Goal: Check status: Check status

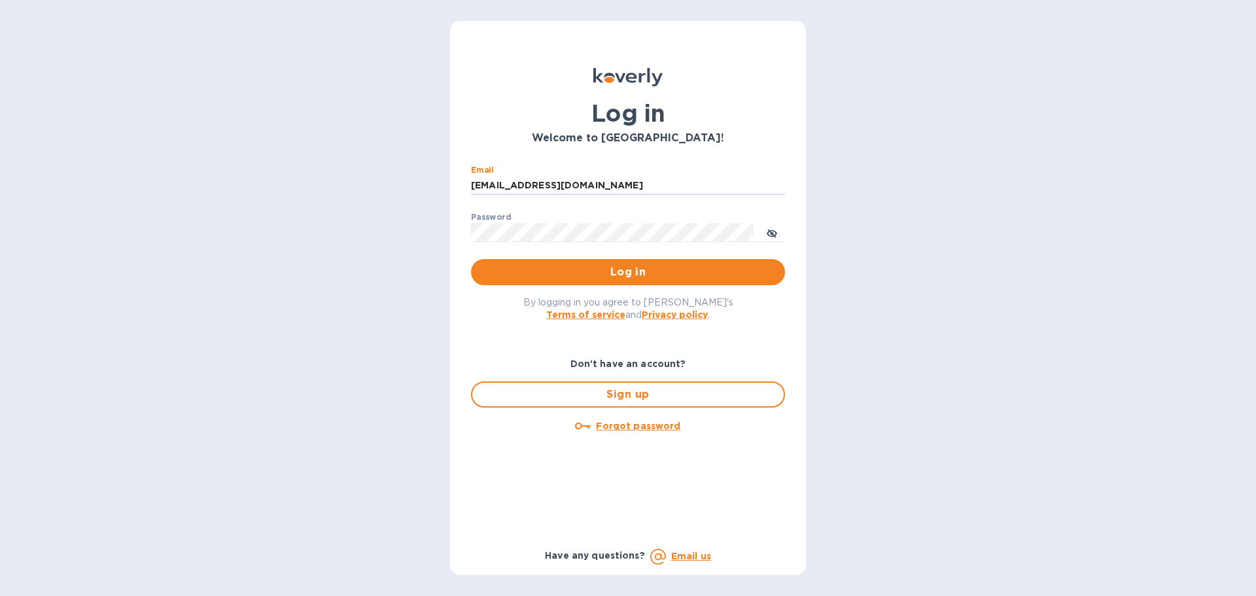
drag, startPoint x: 595, startPoint y: 190, endPoint x: 440, endPoint y: 185, distance: 155.2
click at [440, 185] on div "Log in Welcome to [GEOGRAPHIC_DATA]! Email [EMAIL_ADDRESS][DOMAIN_NAME] ​ Passw…" at bounding box center [628, 298] width 1256 height 596
type input "[EMAIL_ADDRESS][DOMAIN_NAME]"
click at [590, 279] on span "Log in" at bounding box center [628, 272] width 293 height 16
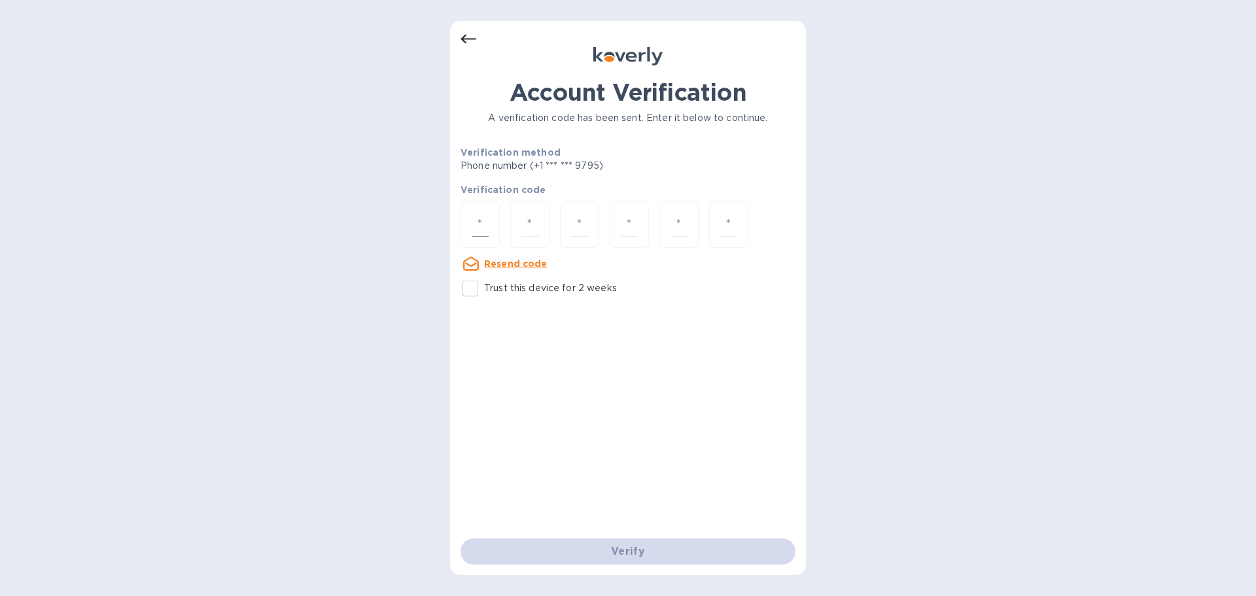
click at [486, 230] on input "number" at bounding box center [480, 225] width 17 height 24
type input "9"
type input "2"
type input "8"
type input "1"
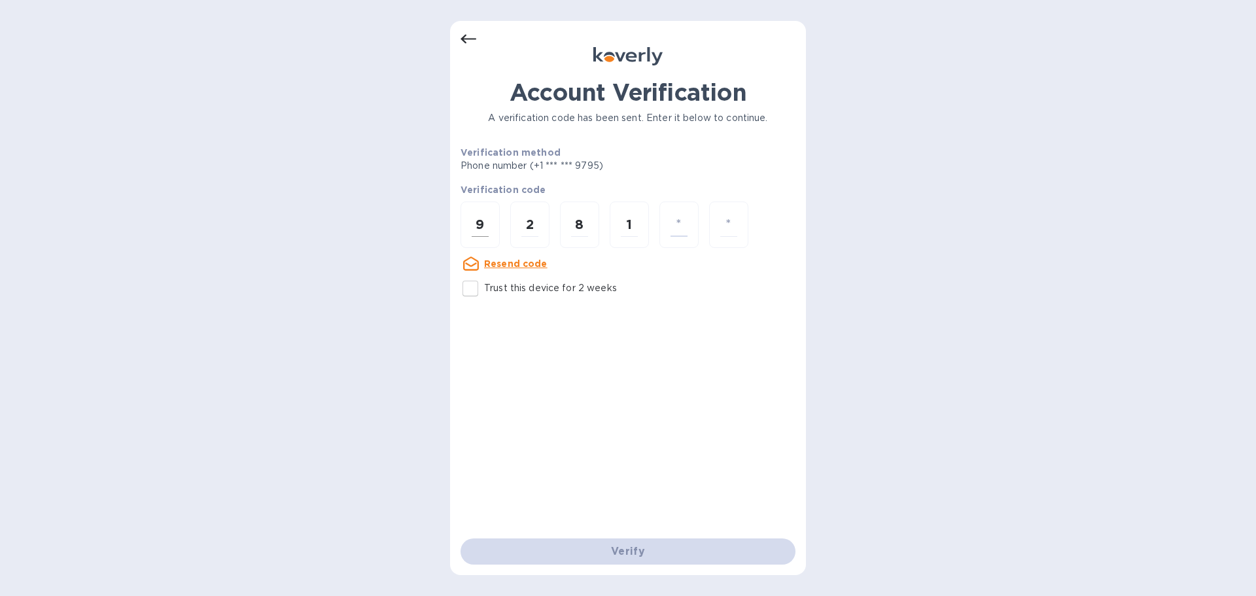
type input "3"
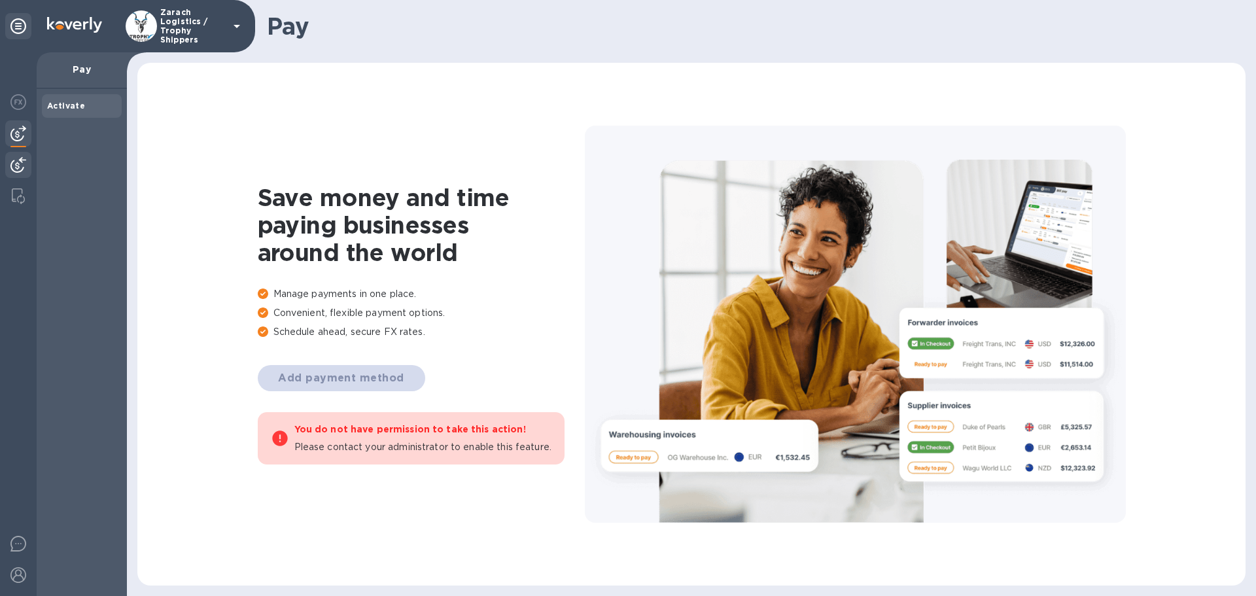
click at [23, 156] on div at bounding box center [18, 166] width 26 height 29
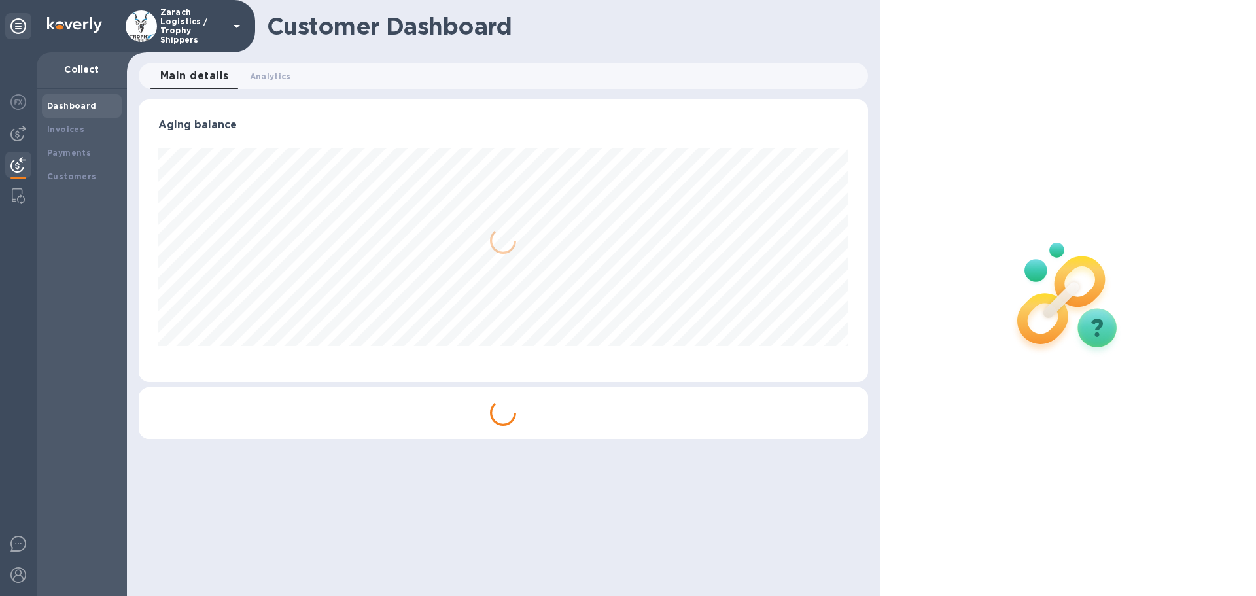
scroll to position [283, 729]
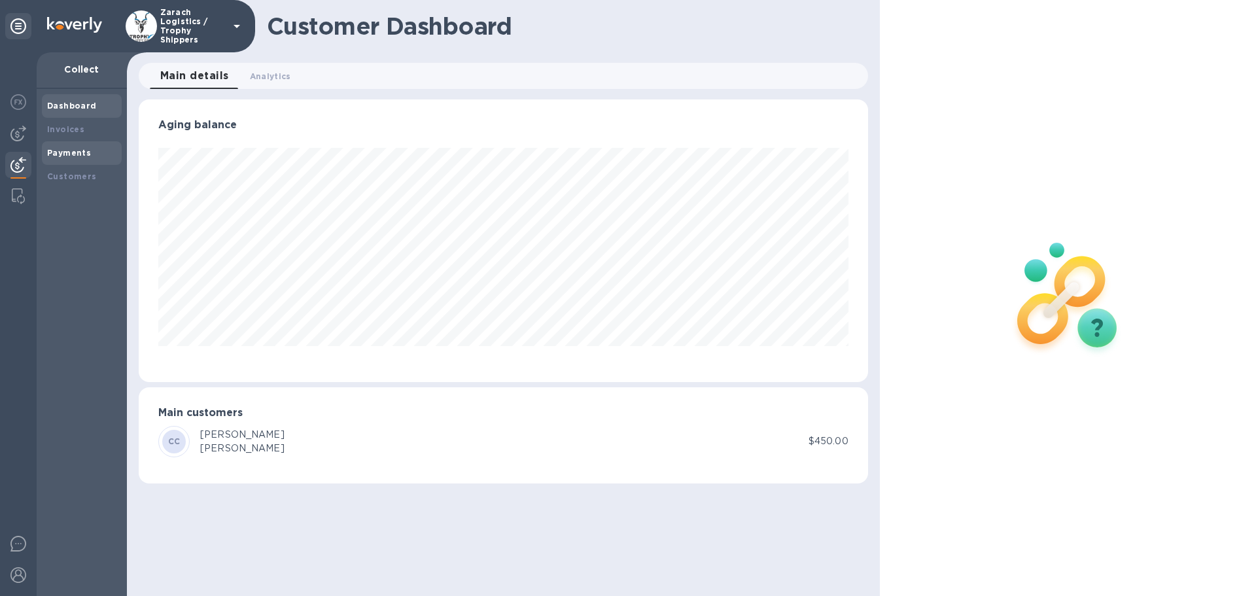
click at [58, 150] on b "Payments" at bounding box center [69, 153] width 44 height 10
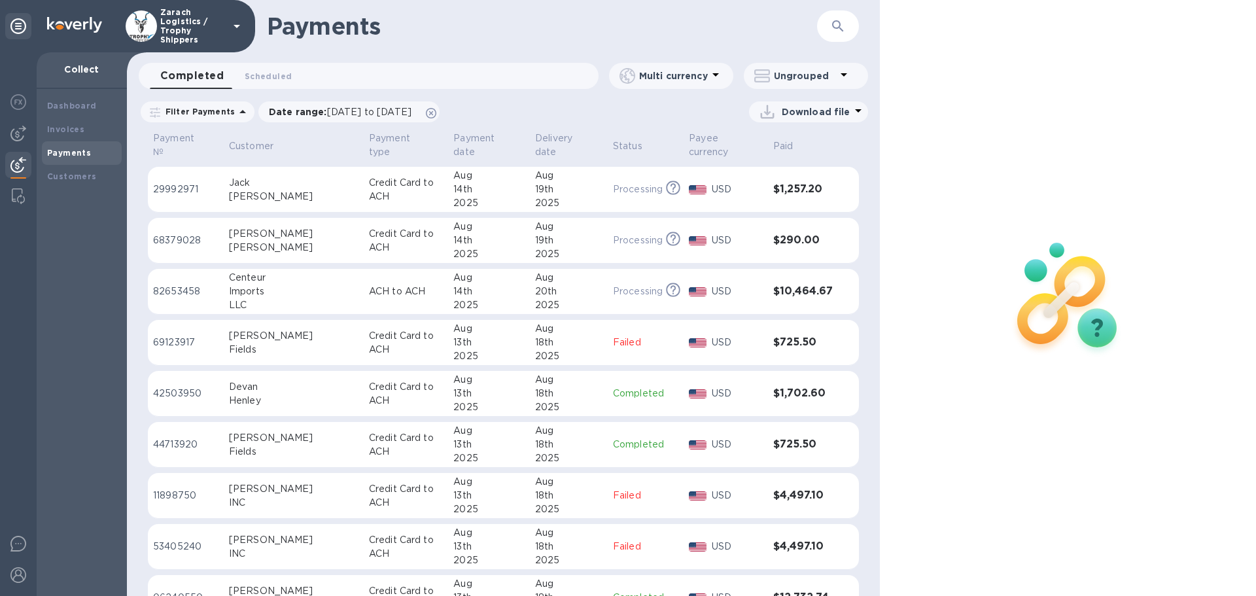
scroll to position [847, 0]
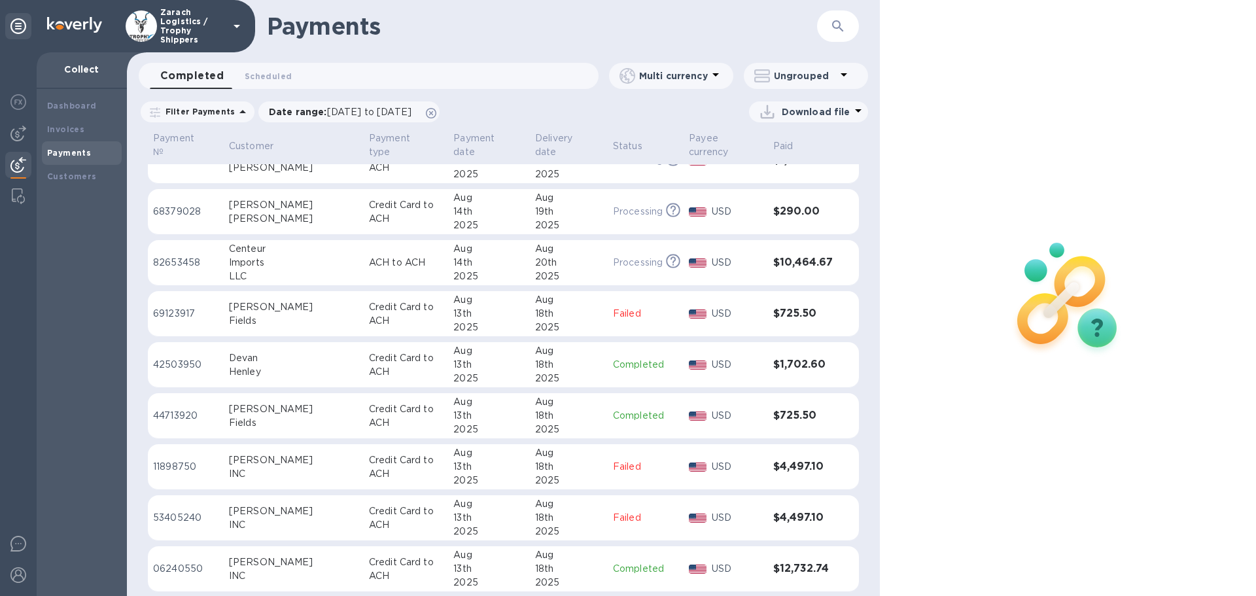
click at [182, 364] on p "42503950" at bounding box center [185, 365] width 65 height 14
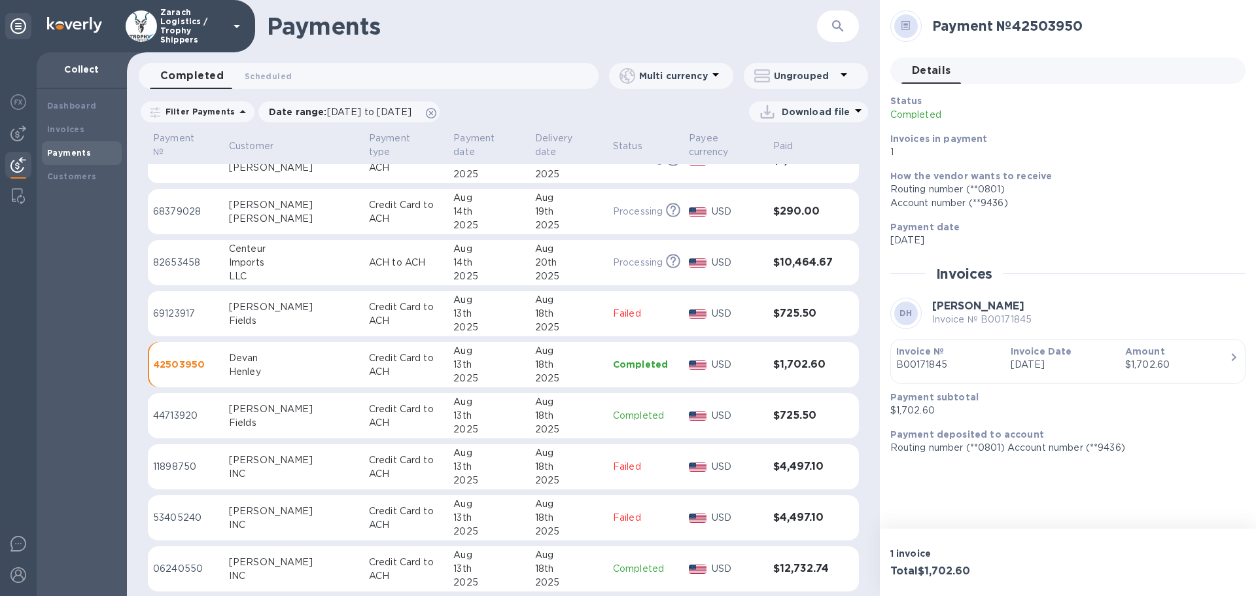
scroll to position [912, 0]
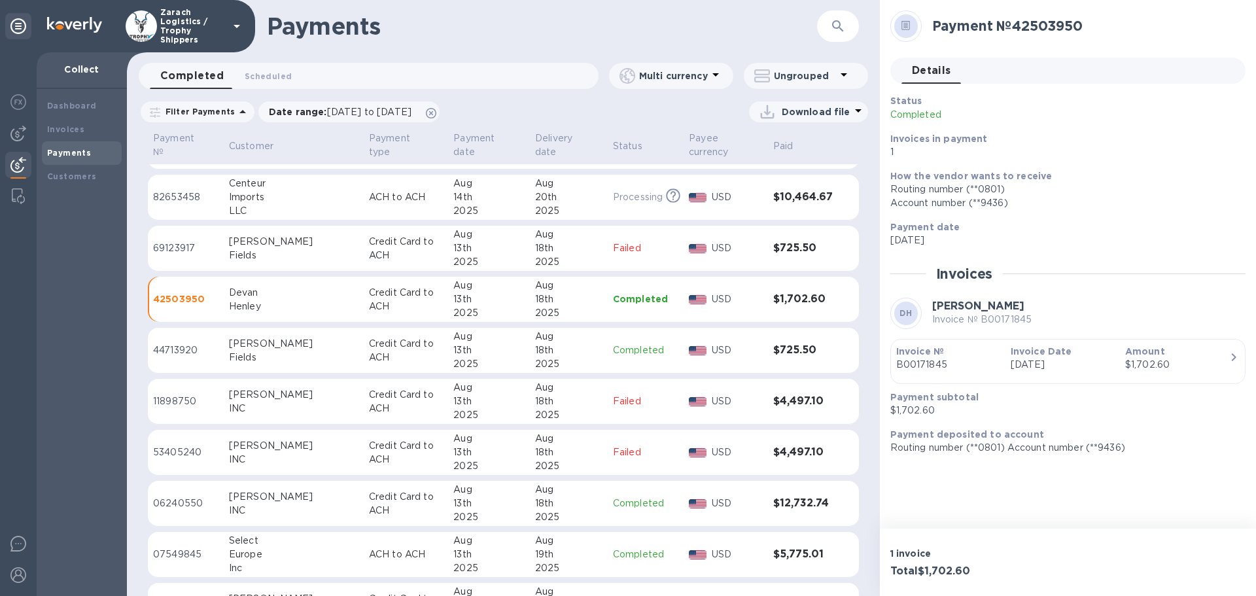
drag, startPoint x: 182, startPoint y: 501, endPoint x: 193, endPoint y: 493, distance: 13.6
click at [188, 495] on td "06240550" at bounding box center [186, 504] width 76 height 46
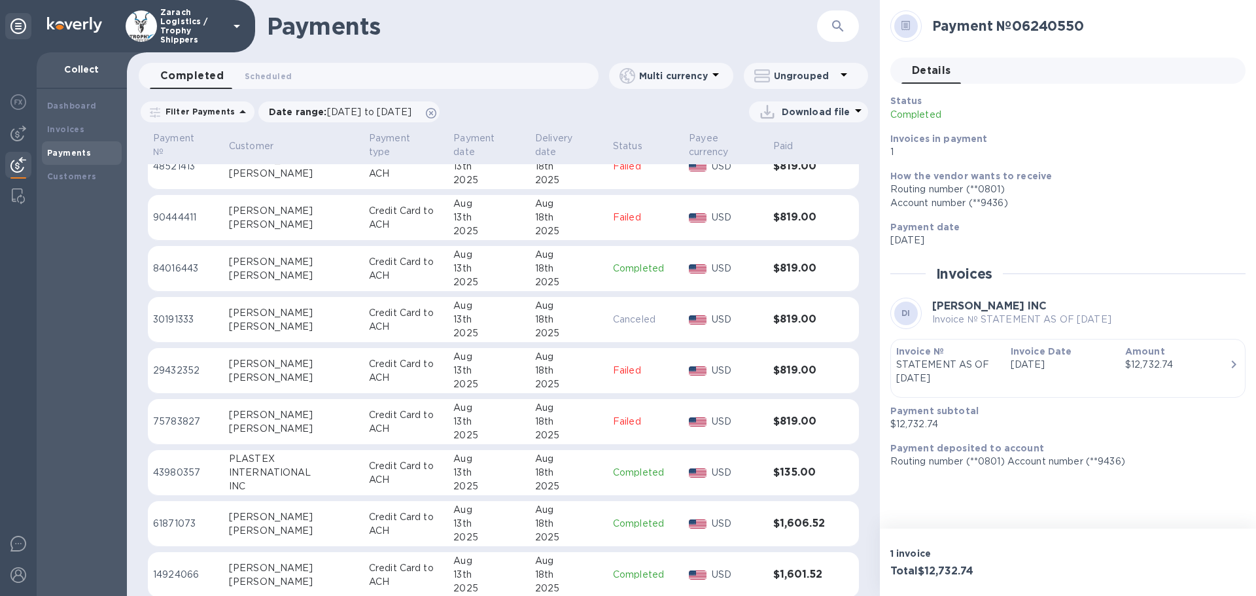
scroll to position [1619, 0]
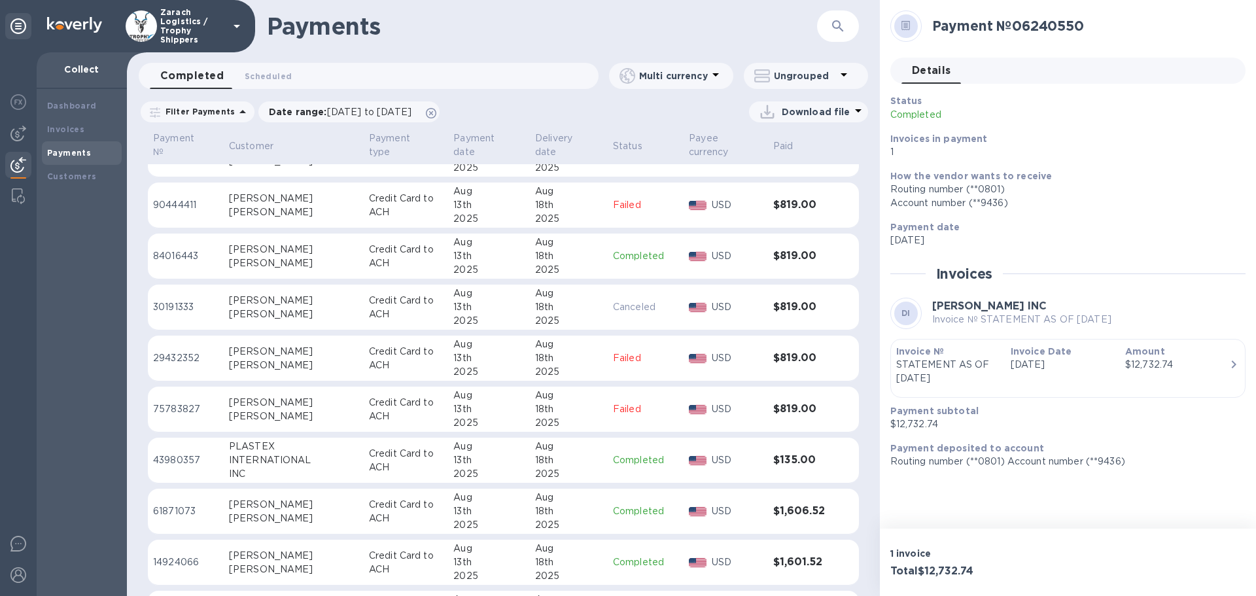
click at [174, 510] on p "61871073" at bounding box center [185, 511] width 65 height 14
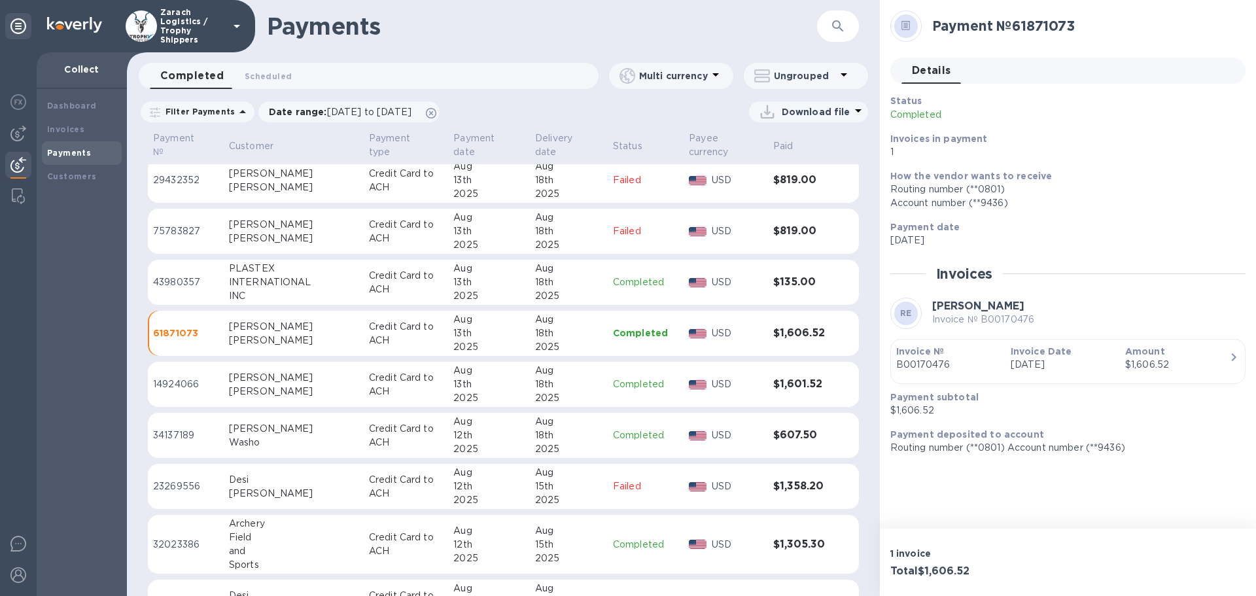
scroll to position [1802, 0]
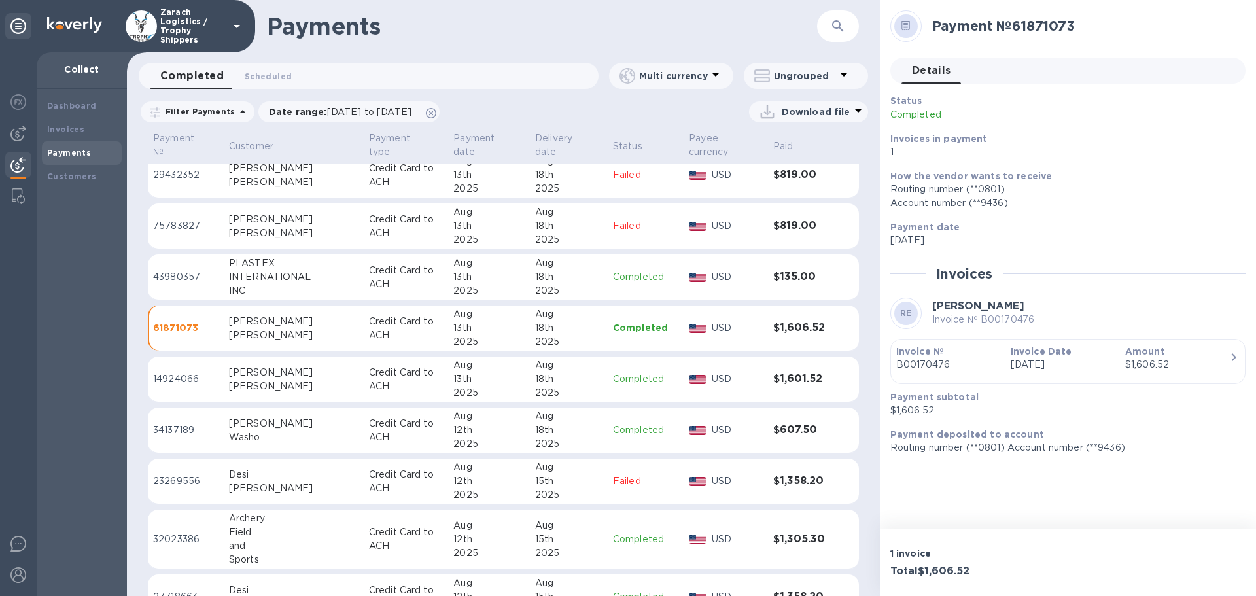
click at [170, 376] on p "14924066" at bounding box center [185, 379] width 65 height 14
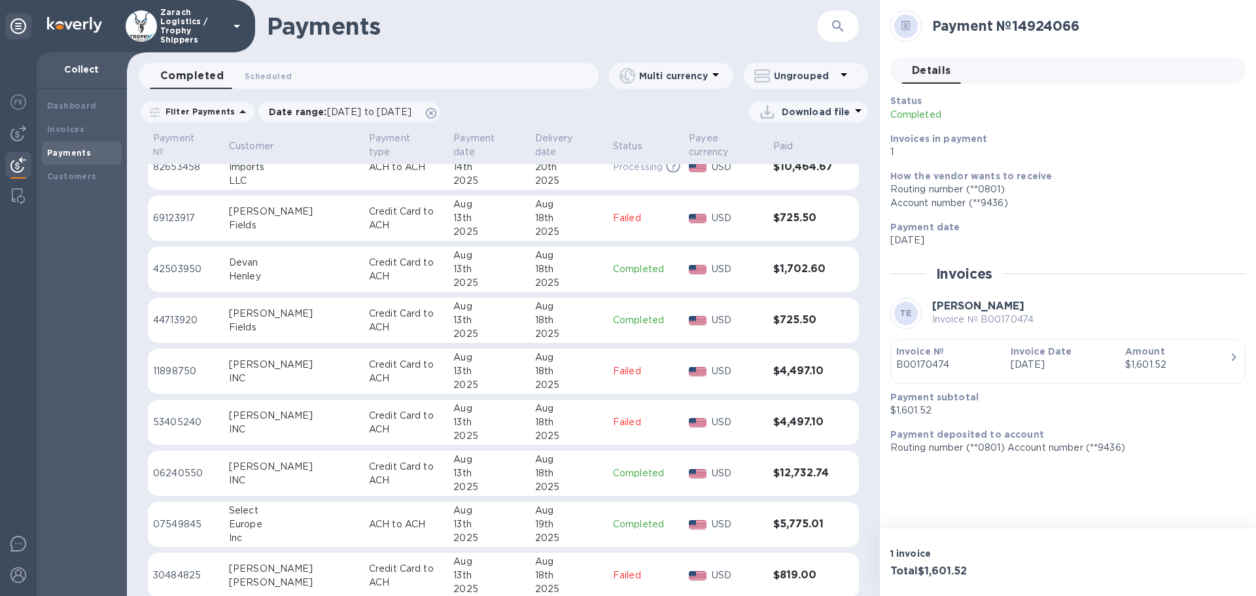
scroll to position [1047, 0]
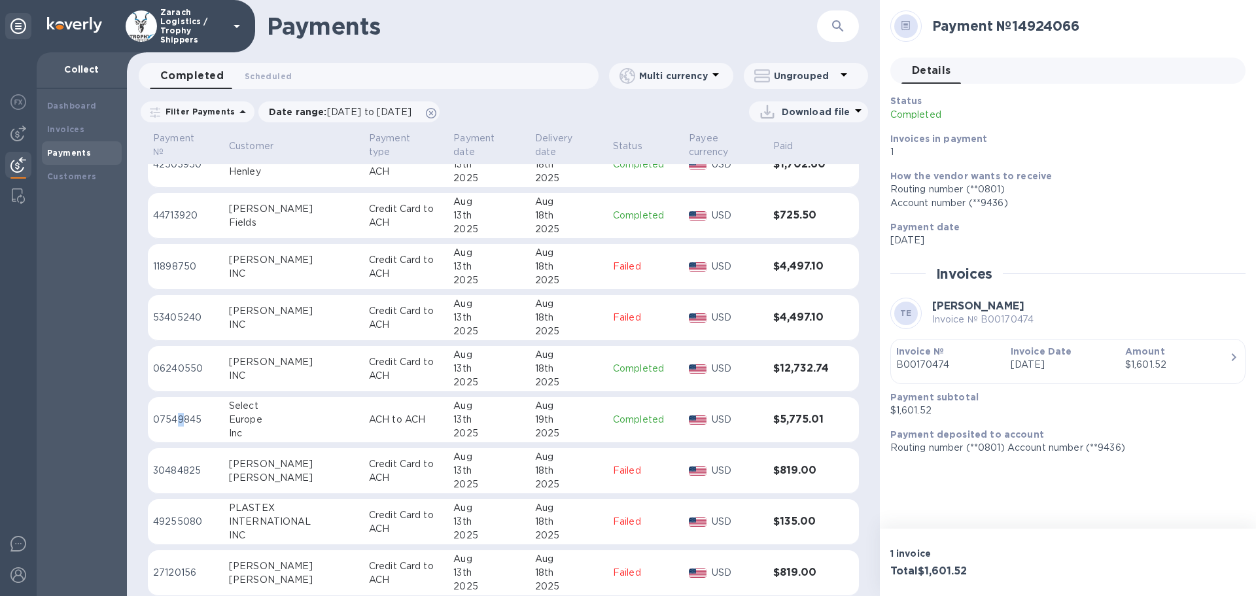
click at [180, 415] on p "07549845" at bounding box center [185, 420] width 65 height 14
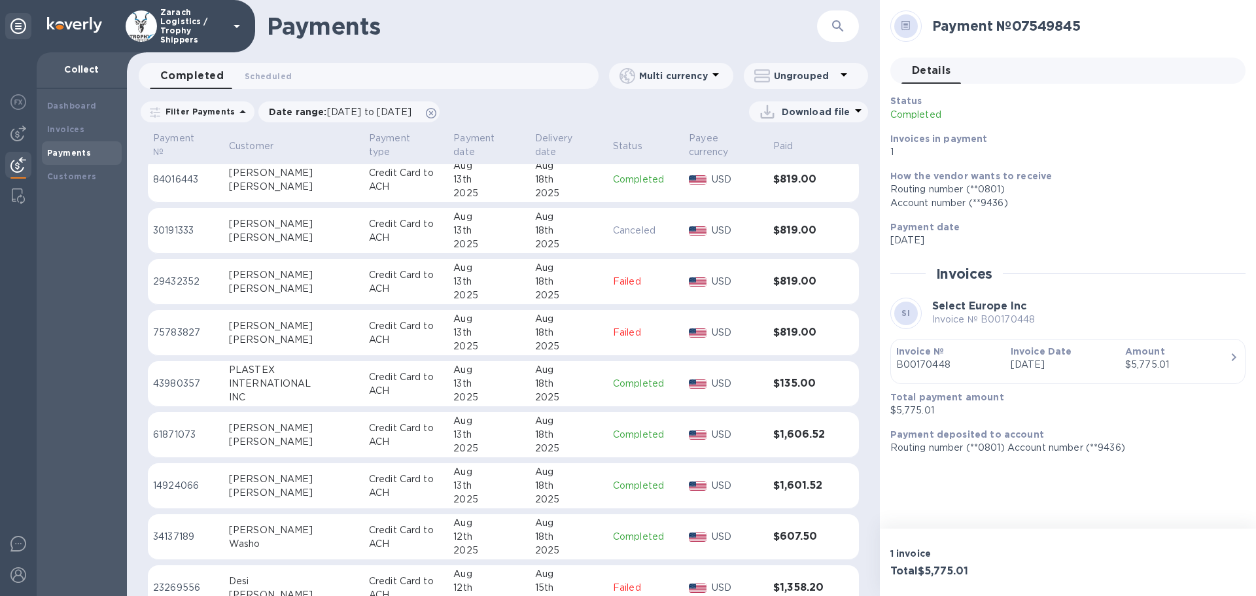
scroll to position [1701, 0]
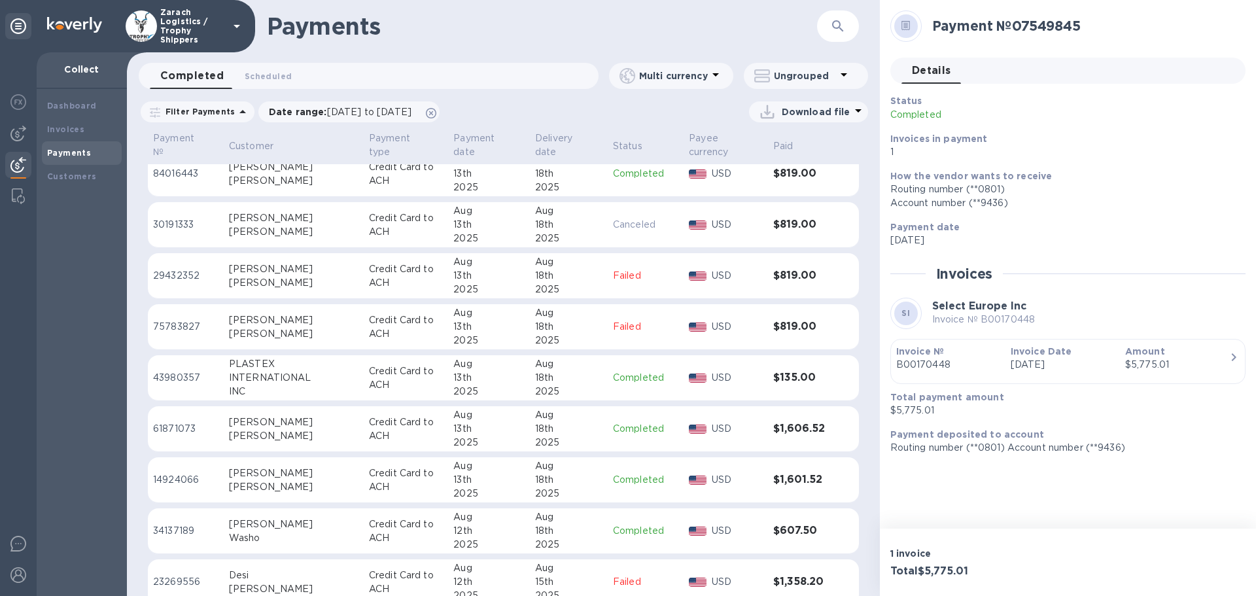
click at [163, 527] on p "34137189" at bounding box center [185, 531] width 65 height 14
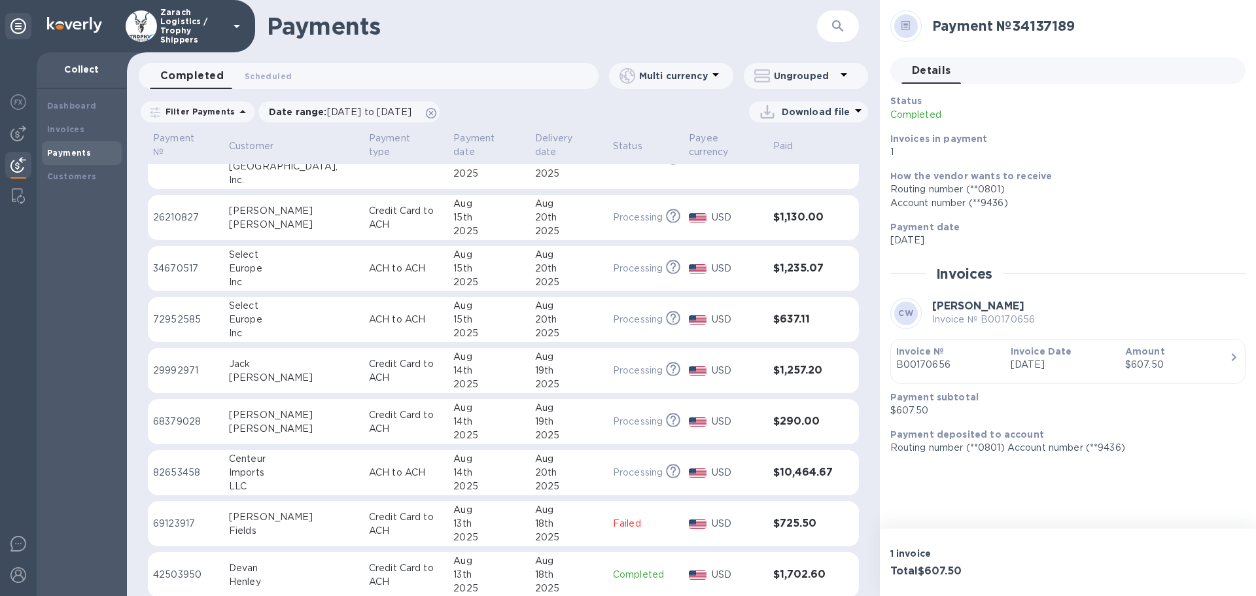
scroll to position [654, 0]
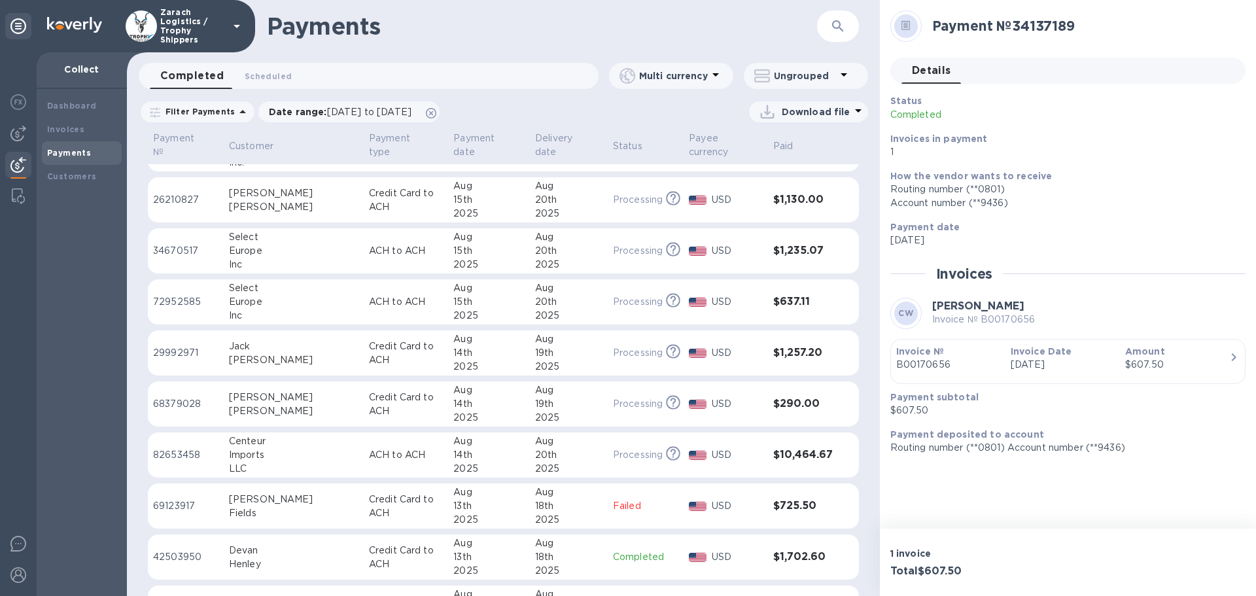
click at [182, 504] on p "69123917" at bounding box center [185, 506] width 65 height 14
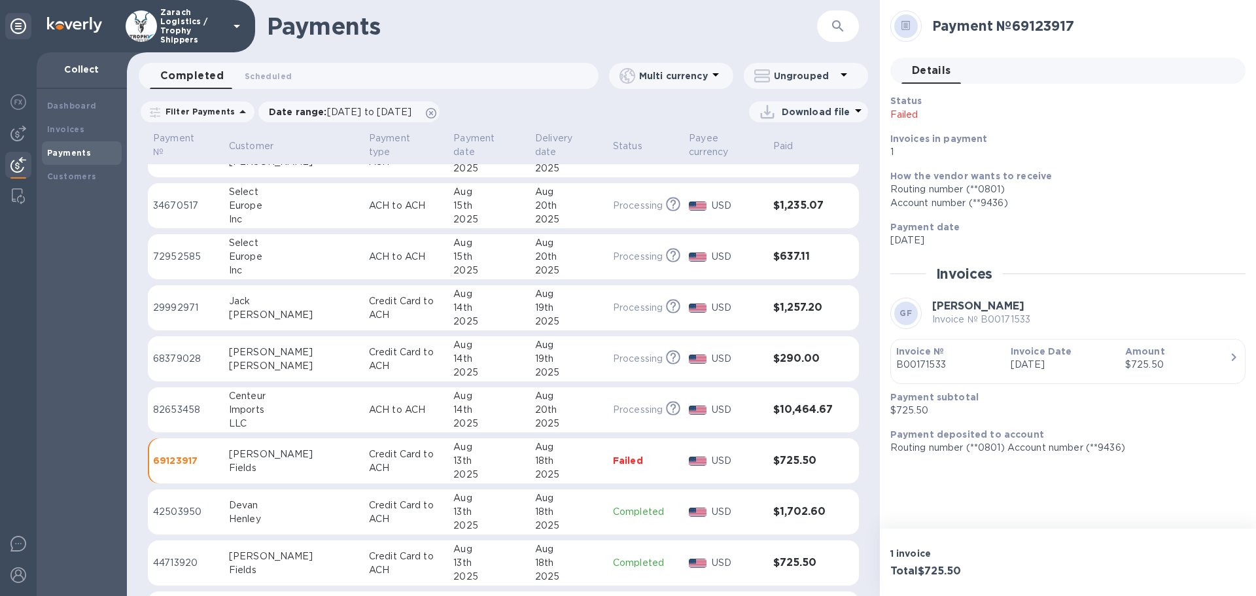
scroll to position [720, 0]
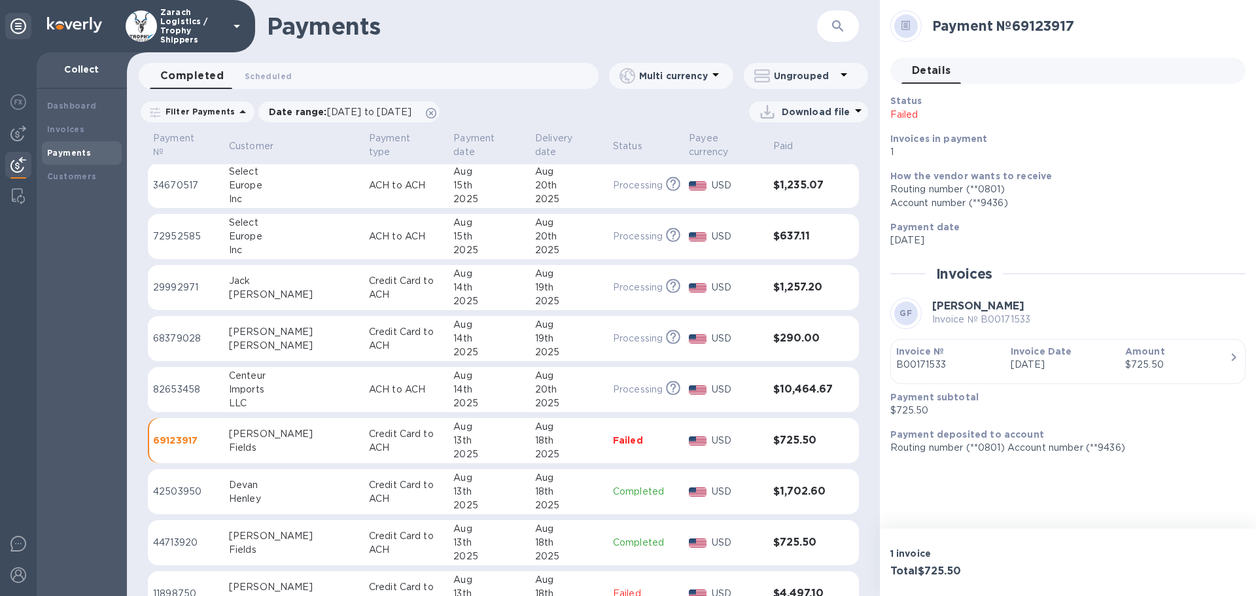
click at [183, 535] on td "44713920" at bounding box center [186, 543] width 76 height 46
